Goal: Navigation & Orientation: Find specific page/section

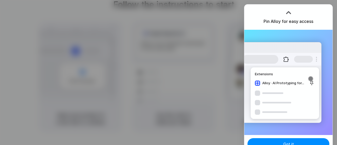
click at [288, 12] on div at bounding box center [289, 13] width 8 height 8
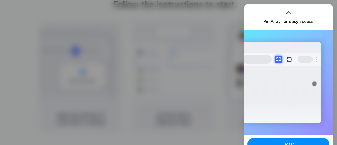
drag, startPoint x: 287, startPoint y: 0, endPoint x: 237, endPoint y: 24, distance: 54.9
click at [233, 29] on div at bounding box center [168, 72] width 337 height 145
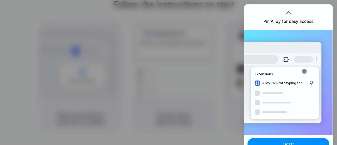
click at [219, 65] on div at bounding box center [168, 72] width 337 height 145
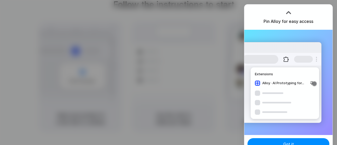
click at [291, 13] on div at bounding box center [289, 13] width 8 height 8
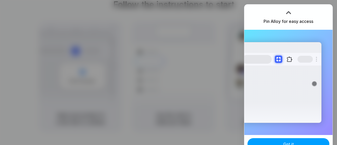
click at [296, 144] on button "Got it" at bounding box center [289, 144] width 82 height 12
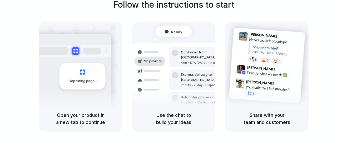
click at [188, 112] on div "Air freight to [GEOGRAPHIC_DATA]" at bounding box center [209, 114] width 57 height 5
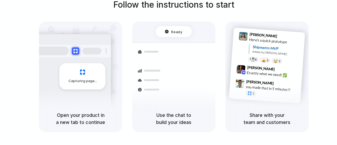
click at [77, 113] on h5 "Open your product in a new tab to continue" at bounding box center [80, 119] width 71 height 14
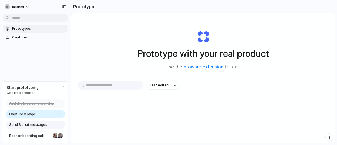
click at [44, 115] on div "Capture a page" at bounding box center [36, 114] width 60 height 8
click at [46, 126] on div "Send 3 chat messages" at bounding box center [36, 125] width 60 height 8
click at [43, 137] on span "Book onboarding call" at bounding box center [30, 135] width 42 height 5
click at [63, 86] on div "button" at bounding box center [63, 87] width 4 height 4
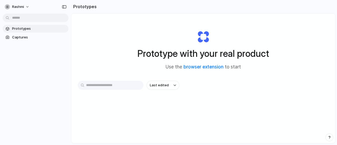
click at [168, 91] on div "Last edited" at bounding box center [203, 104] width 251 height 46
click at [118, 88] on input "text" at bounding box center [111, 85] width 66 height 9
click at [126, 86] on input "**********" at bounding box center [111, 85] width 66 height 9
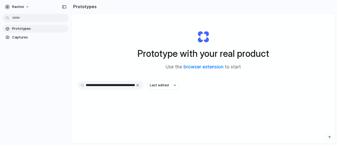
type input "**********"
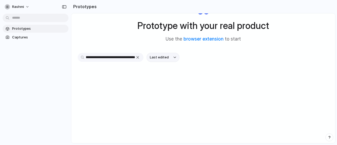
scroll to position [0, 0]
click at [168, 56] on button "Last edited" at bounding box center [163, 57] width 33 height 9
click at [122, 56] on input "**********" at bounding box center [111, 57] width 66 height 9
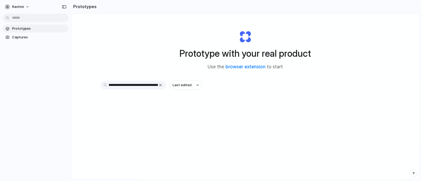
click at [146, 87] on input "**********" at bounding box center [134, 85] width 66 height 9
click at [27, 35] on span "Captures" at bounding box center [39, 37] width 54 height 5
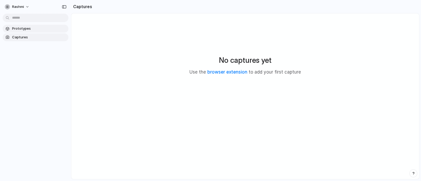
click at [34, 29] on span "Prototypes" at bounding box center [39, 28] width 54 height 5
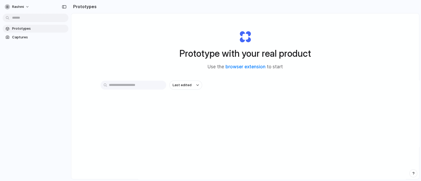
click at [127, 87] on input "text" at bounding box center [134, 85] width 66 height 9
click at [18, 8] on span "rashmi" at bounding box center [18, 6] width 12 height 5
click at [23, 23] on li "Invite members" at bounding box center [26, 27] width 44 height 8
click at [50, 41] on link "Captures" at bounding box center [36, 37] width 66 height 8
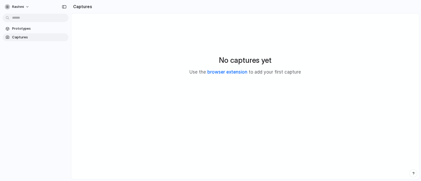
click at [227, 73] on link "browser extension" at bounding box center [227, 72] width 40 height 5
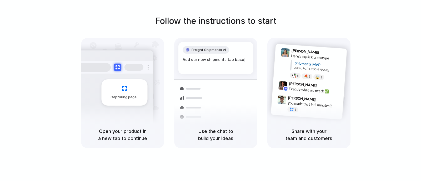
click at [221, 66] on div "Freight Shipments v1 Add our new shipments tab base |" at bounding box center [216, 58] width 75 height 32
